Goal: Learn about a topic

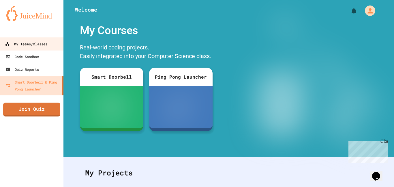
click at [22, 47] on div "My Teams/Classes" at bounding box center [26, 43] width 42 height 7
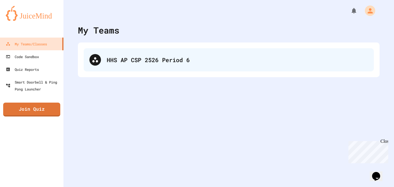
click at [190, 71] on div "HHS AP CSP 2526 Period 6" at bounding box center [229, 59] width 290 height 23
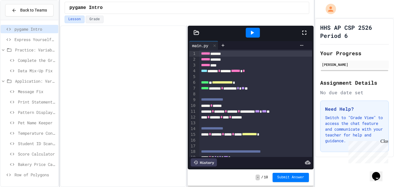
click at [48, 175] on span "Row of Polygons" at bounding box center [35, 174] width 42 height 6
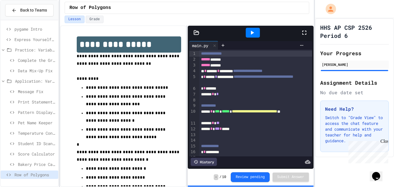
click at [302, 31] on icon at bounding box center [304, 33] width 4 height 4
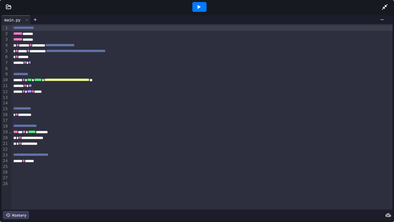
click at [107, 113] on div "* * *********" at bounding box center [202, 115] width 381 height 6
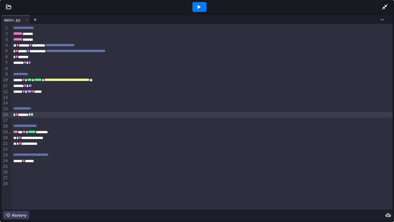
click at [119, 159] on div "****** * ******" at bounding box center [202, 161] width 381 height 6
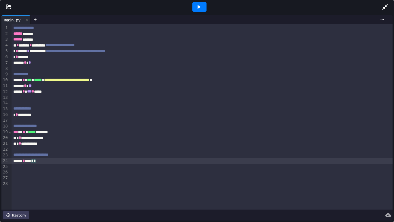
click at [136, 139] on div "**********" at bounding box center [202, 138] width 381 height 6
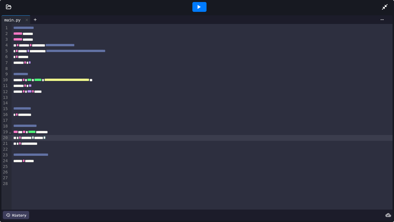
click at [164, 117] on div "* * *********" at bounding box center [202, 115] width 381 height 6
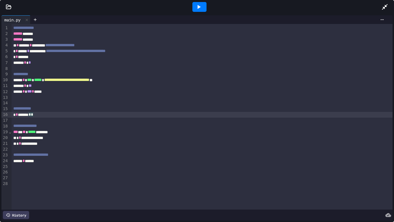
click at [199, 8] on icon at bounding box center [198, 6] width 7 height 7
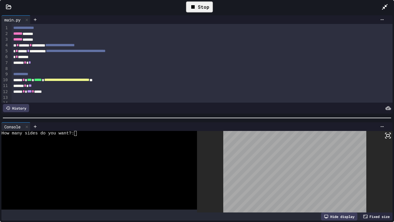
click at [79, 136] on div at bounding box center [95, 138] width 189 height 5
click at [188, 4] on div "Stop" at bounding box center [199, 6] width 27 height 11
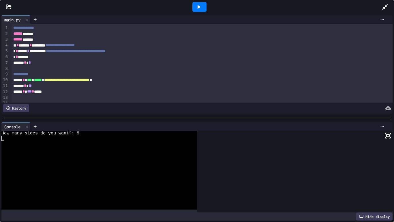
click at [385, 5] on icon at bounding box center [384, 6] width 7 height 7
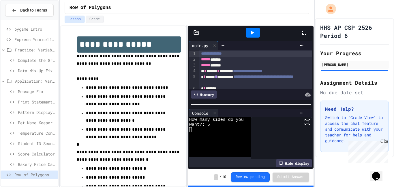
click at [305, 33] on icon at bounding box center [304, 32] width 7 height 7
click at [249, 34] on icon at bounding box center [252, 32] width 7 height 7
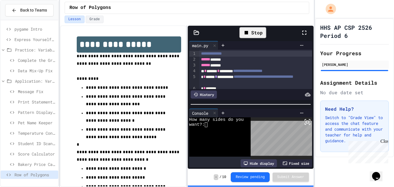
click at [247, 33] on icon at bounding box center [246, 32] width 3 height 3
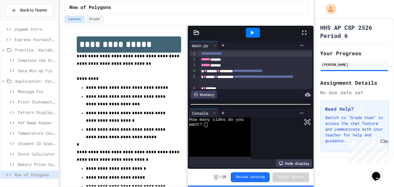
click at [248, 34] on div at bounding box center [253, 33] width 14 height 10
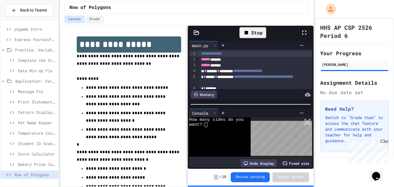
click at [248, 34] on icon at bounding box center [246, 32] width 3 height 3
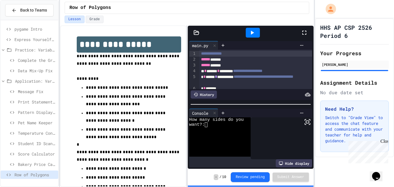
click at [307, 32] on icon at bounding box center [304, 32] width 7 height 7
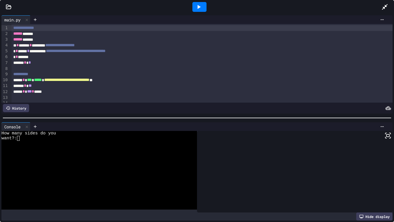
click at [196, 1] on div at bounding box center [199, 7] width 20 height 16
click at [195, 3] on div at bounding box center [199, 7] width 14 height 10
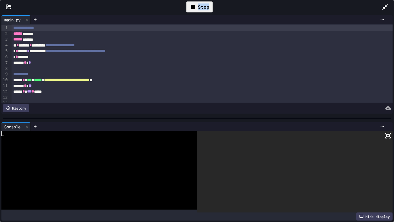
click at [195, 3] on div "Stop" at bounding box center [199, 6] width 27 height 11
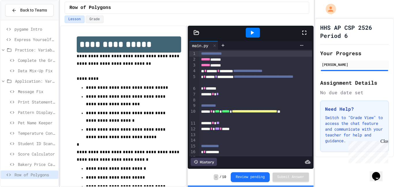
click at [304, 29] on icon at bounding box center [304, 32] width 7 height 7
click at [46, 30] on span "pygame Intro" at bounding box center [35, 29] width 42 height 6
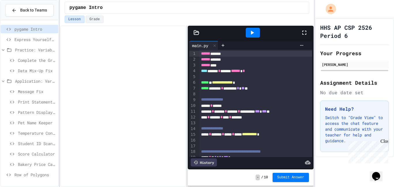
click at [254, 36] on icon at bounding box center [252, 32] width 7 height 7
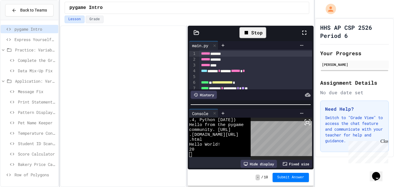
scroll to position [5, 0]
click at [248, 30] on icon at bounding box center [246, 32] width 7 height 7
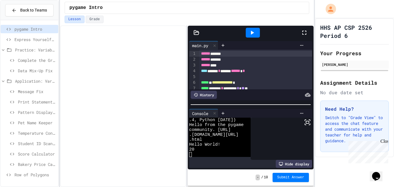
click at [52, 47] on span "Practice: Variables/Print" at bounding box center [35, 50] width 41 height 6
click at [32, 50] on span "Practice: Variables/Print" at bounding box center [35, 50] width 41 height 6
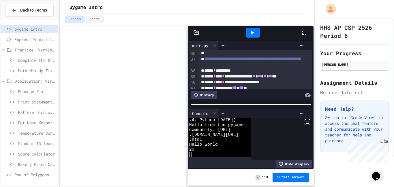
scroll to position [256, 0]
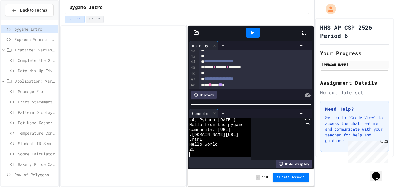
click at [44, 177] on span "Row of Polygons" at bounding box center [35, 174] width 42 height 6
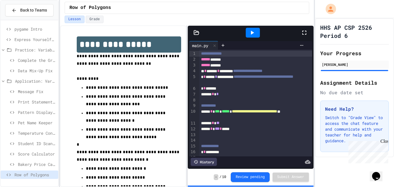
click at [304, 149] on div "* * *********" at bounding box center [255, 152] width 113 height 6
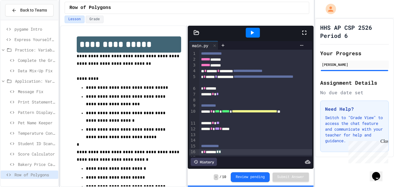
click at [305, 142] on div at bounding box center [255, 140] width 113 height 6
click at [279, 97] on div at bounding box center [255, 100] width 113 height 6
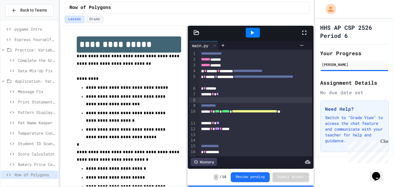
click at [280, 95] on div "****** * *" at bounding box center [255, 94] width 113 height 6
click at [256, 35] on div at bounding box center [253, 33] width 14 height 10
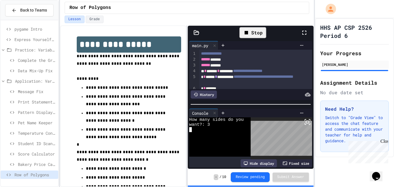
click at [253, 32] on div "Stop" at bounding box center [252, 32] width 27 height 11
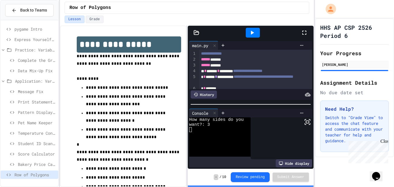
click at [37, 28] on span "pygame Intro" at bounding box center [35, 29] width 42 height 6
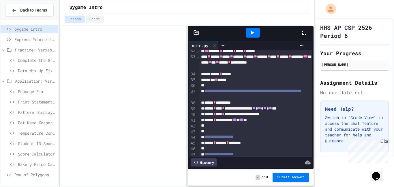
scroll to position [189, 0]
